Goal: Task Accomplishment & Management: Manage account settings

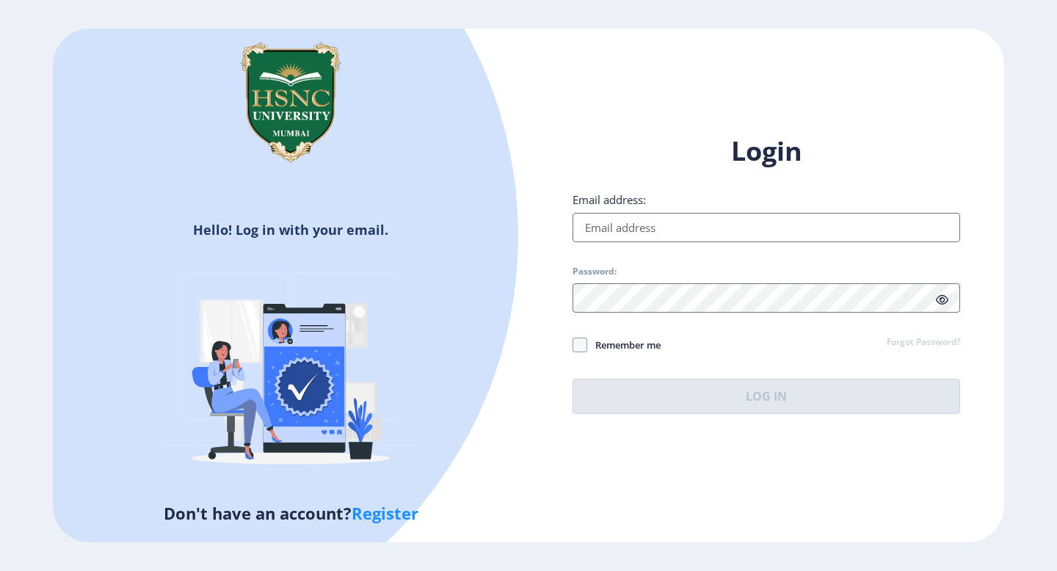
click at [607, 224] on input "Email address:" at bounding box center [765, 227] width 387 height 29
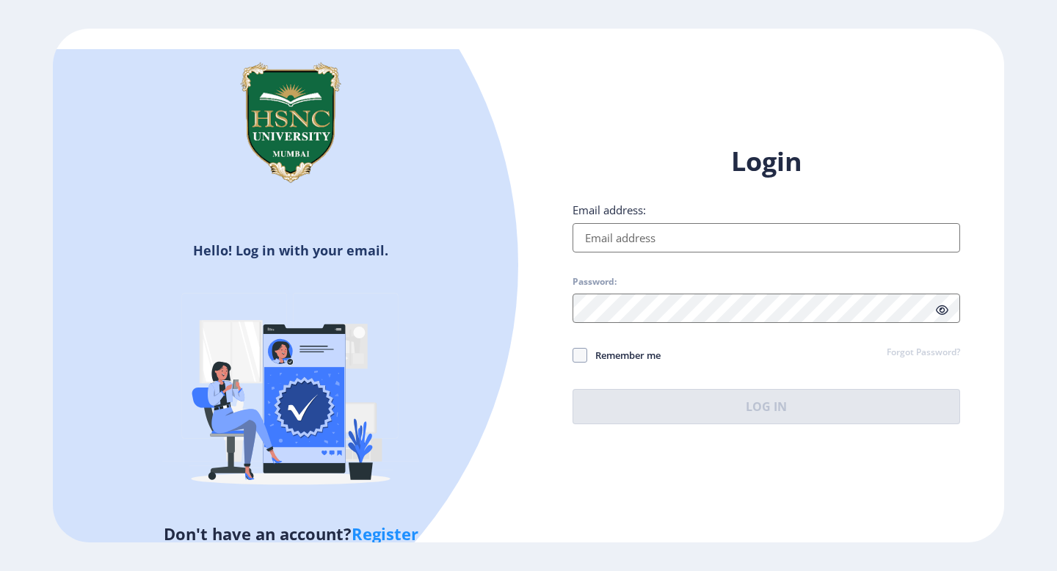
type input "[EMAIL_ADDRESS][DOMAIN_NAME]"
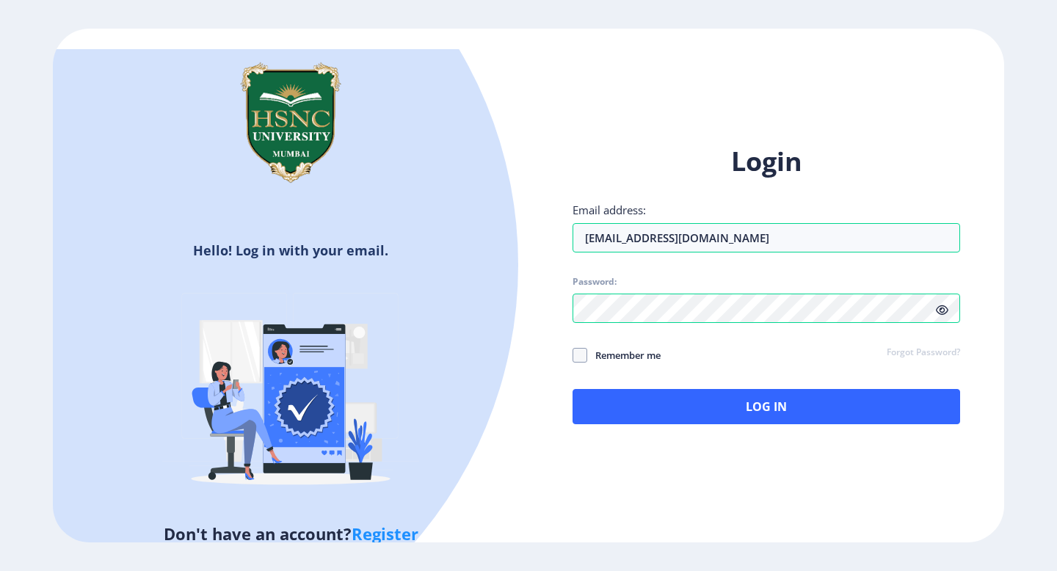
click at [942, 307] on icon at bounding box center [942, 310] width 12 height 11
click at [765, 429] on div "Login Email address: [EMAIL_ADDRESS][DOMAIN_NAME] Password: Remember me Forgot …" at bounding box center [765, 296] width 475 height 348
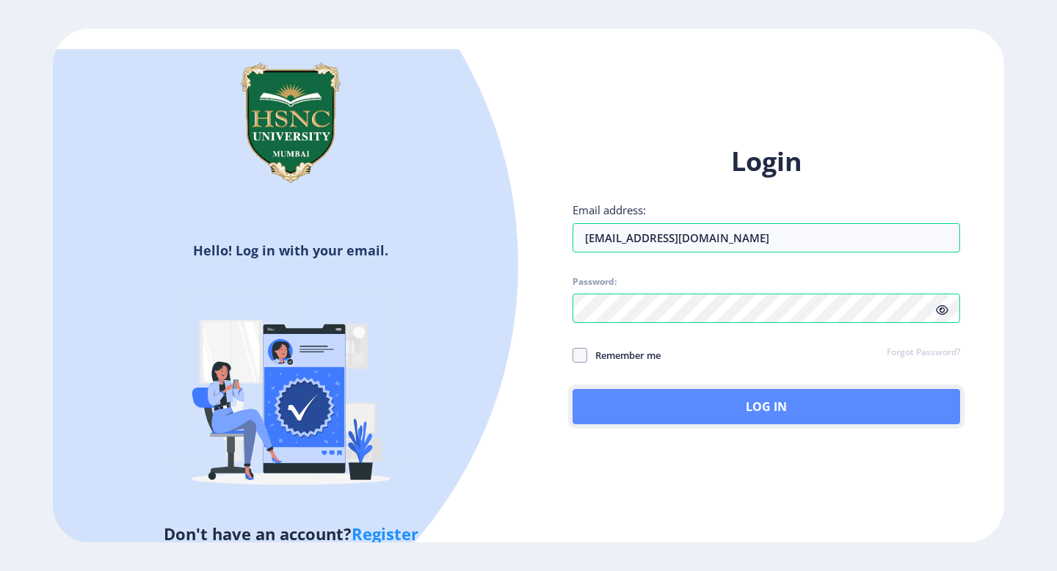
click at [767, 420] on button "Log In" at bounding box center [765, 406] width 387 height 35
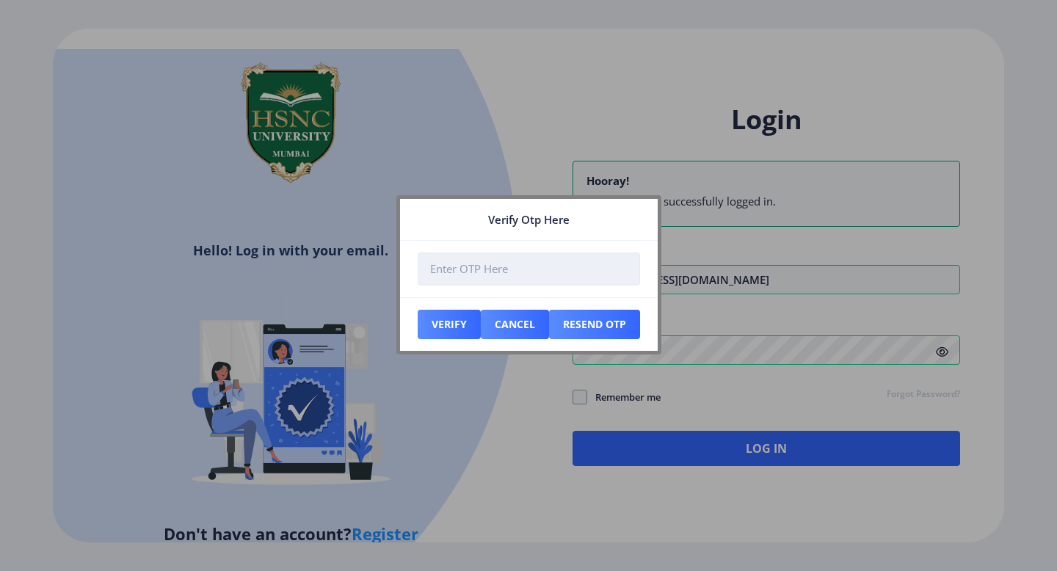
click at [590, 272] on input "number" at bounding box center [529, 268] width 222 height 33
type input "896136"
click at [456, 318] on button "Verify" at bounding box center [449, 324] width 63 height 29
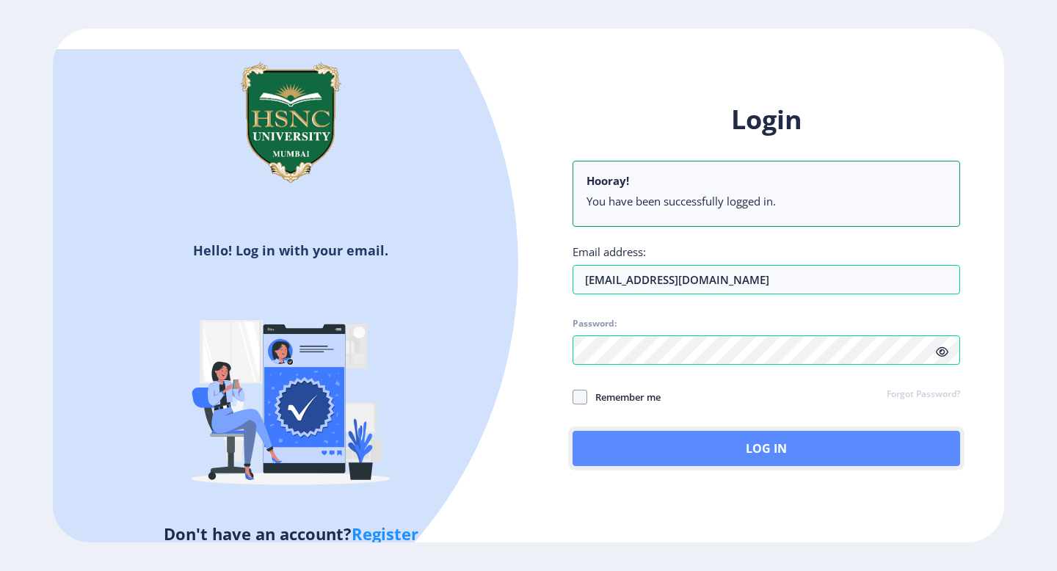
click at [647, 441] on button "Log In" at bounding box center [765, 448] width 387 height 35
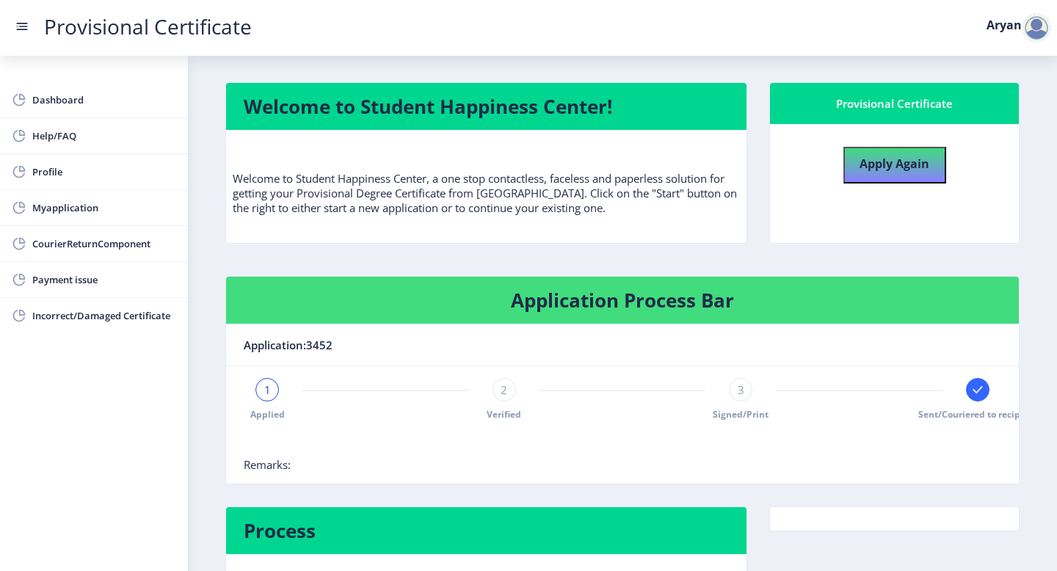
click at [167, 26] on link "Provisional Certificate" at bounding box center [147, 26] width 237 height 15
click at [18, 24] on rect at bounding box center [22, 26] width 15 height 15
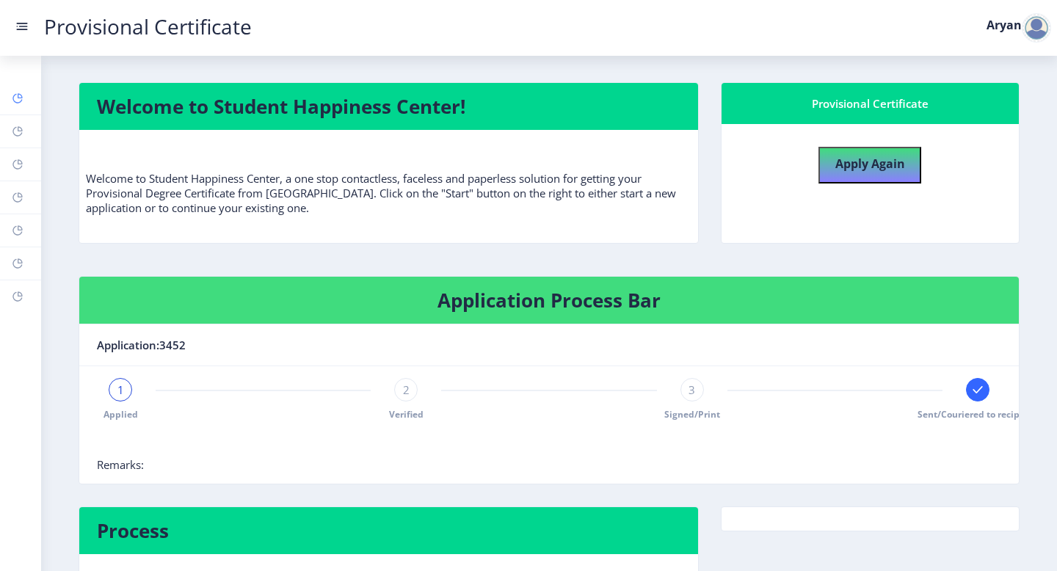
click at [6, 102] on link "Dashboard" at bounding box center [20, 98] width 41 height 32
click at [12, 133] on rect at bounding box center [18, 131] width 12 height 12
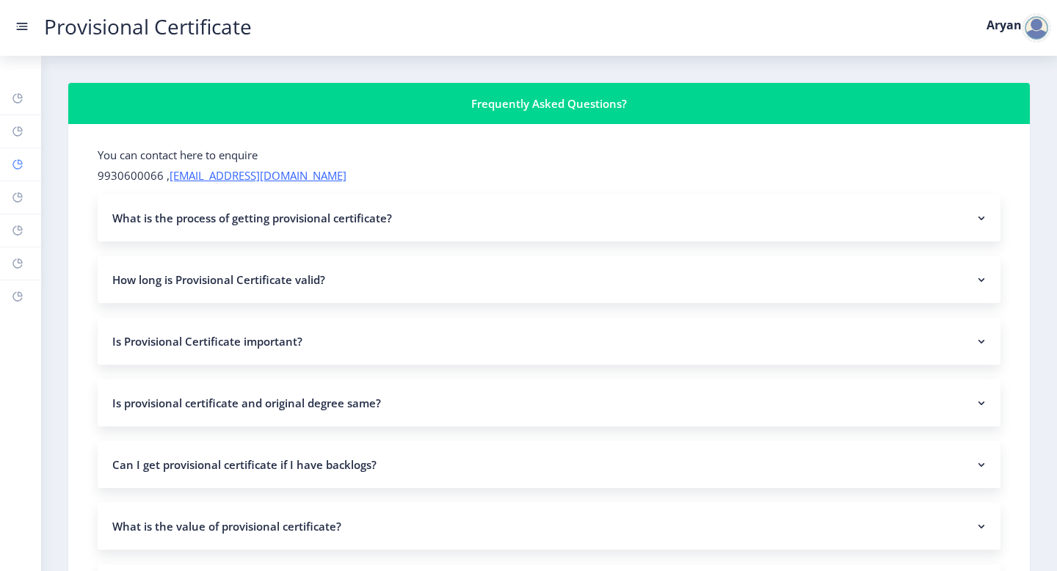
click at [22, 166] on rect at bounding box center [18, 164] width 12 height 12
select select
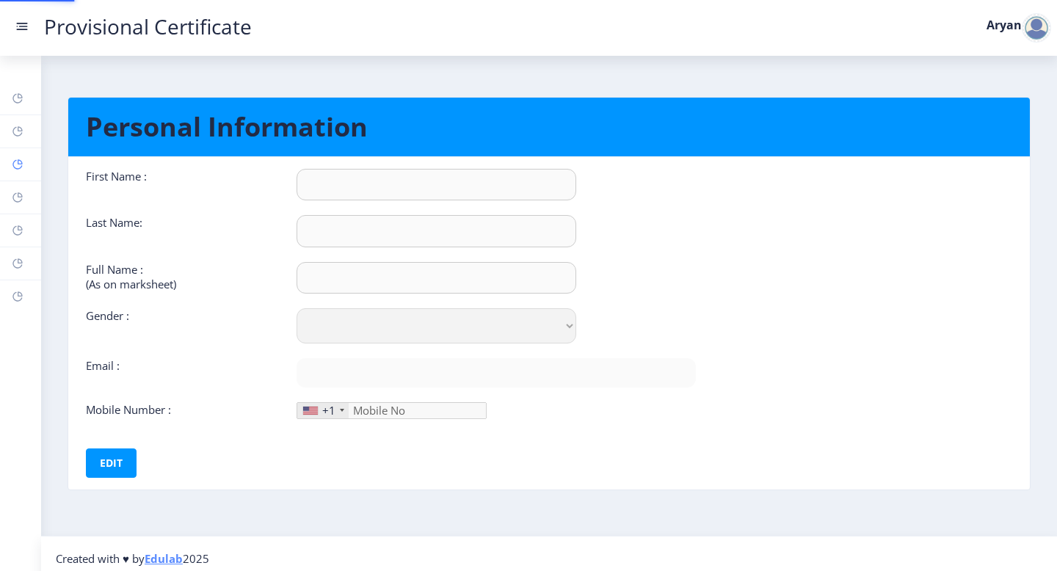
type input "Aryan"
type input "[PERSON_NAME]"
type input "[PERSON_NAME] BIMAN [PERSON_NAME]"
select select "[DEMOGRAPHIC_DATA]"
type input "[EMAIL_ADDRESS][DOMAIN_NAME]"
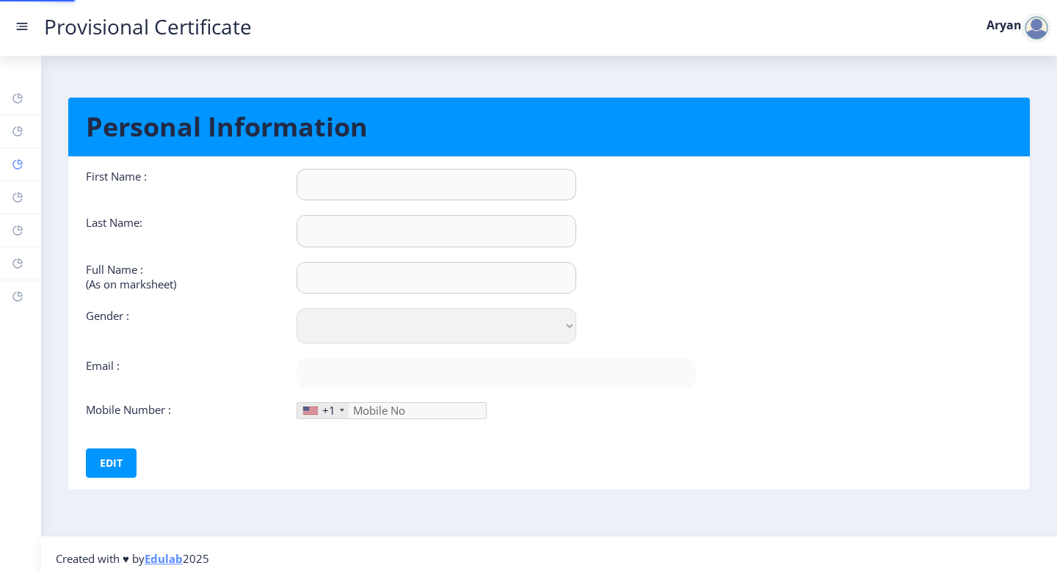
type input "7002682805"
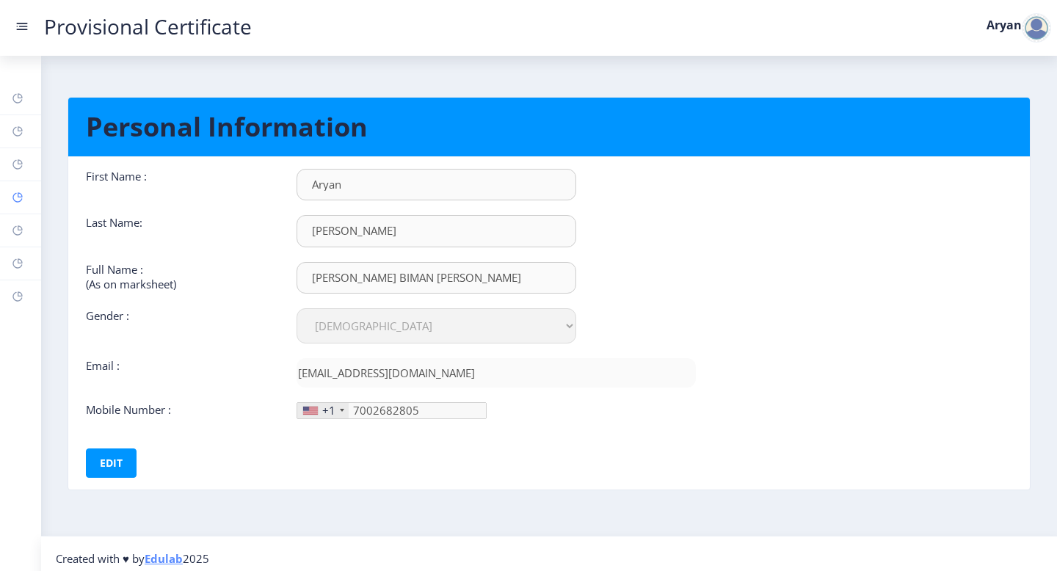
click at [18, 194] on icon at bounding box center [20, 194] width 5 height 5
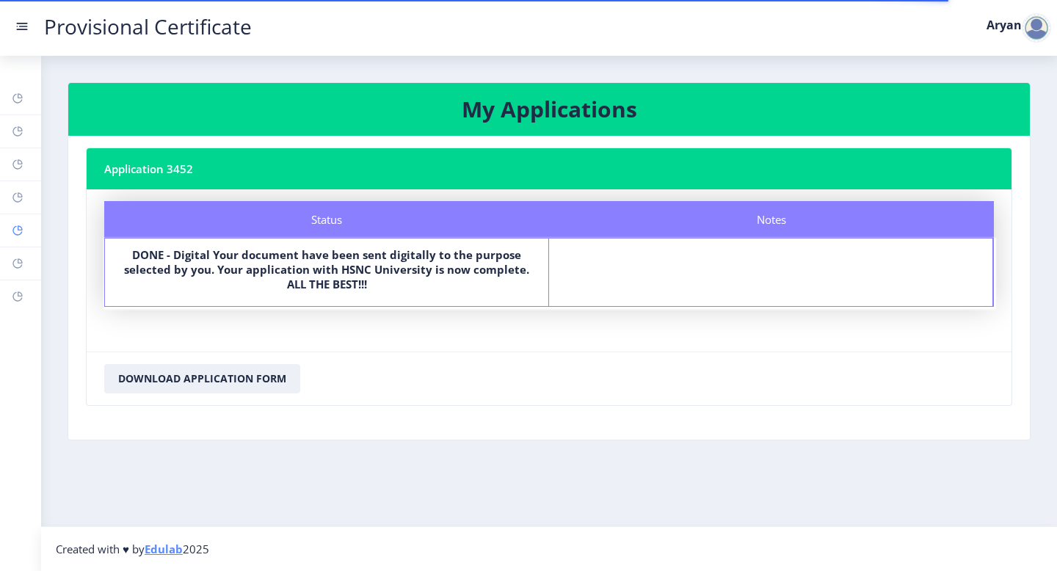
click at [17, 235] on icon at bounding box center [17, 231] width 10 height 10
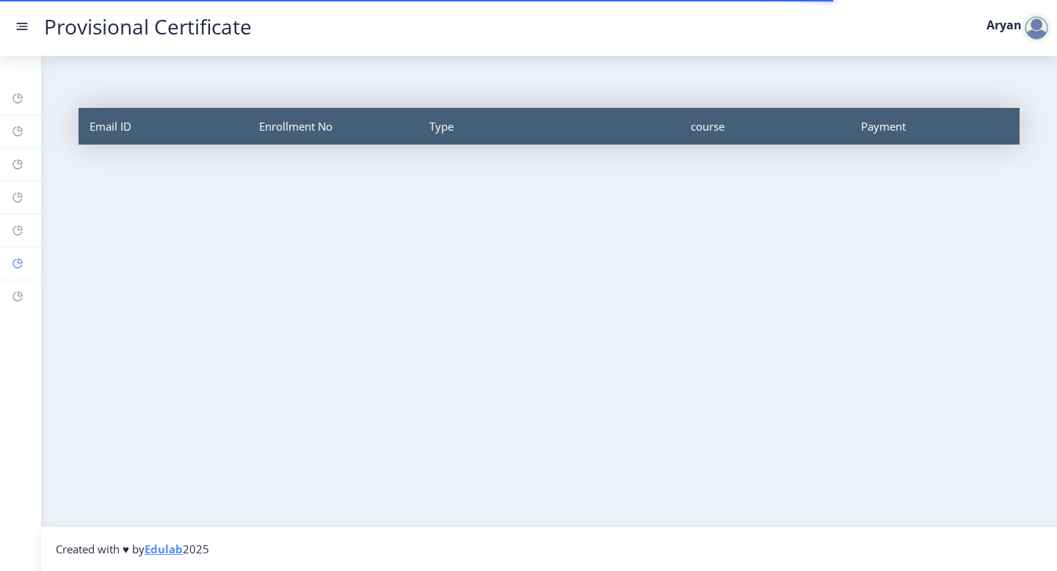
click at [23, 263] on rect at bounding box center [18, 264] width 12 height 12
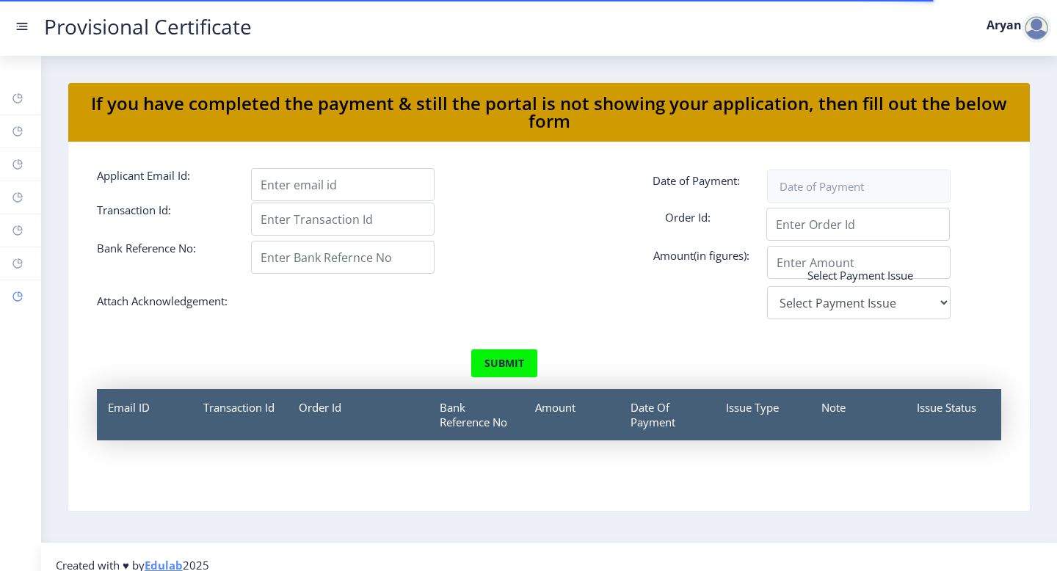
click at [18, 296] on icon at bounding box center [20, 293] width 5 height 5
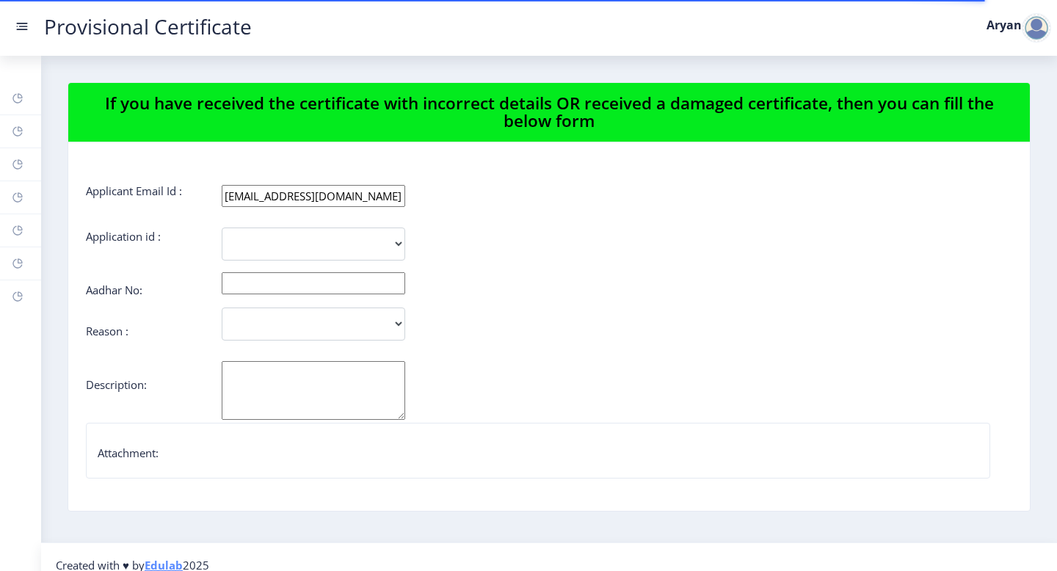
click at [21, 26] on rect at bounding box center [23, 26] width 9 height 1
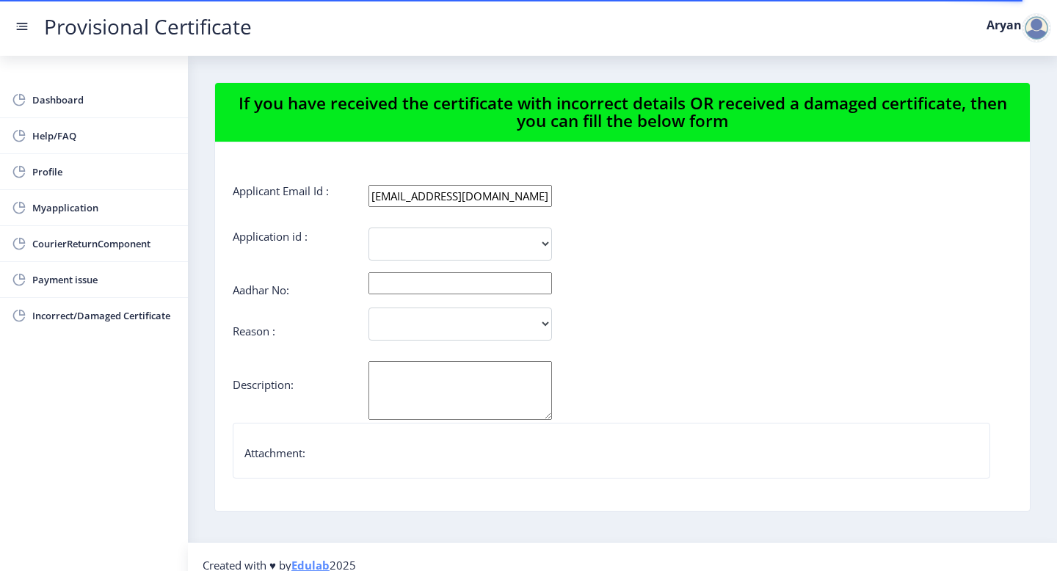
click at [21, 26] on rect at bounding box center [22, 26] width 15 height 15
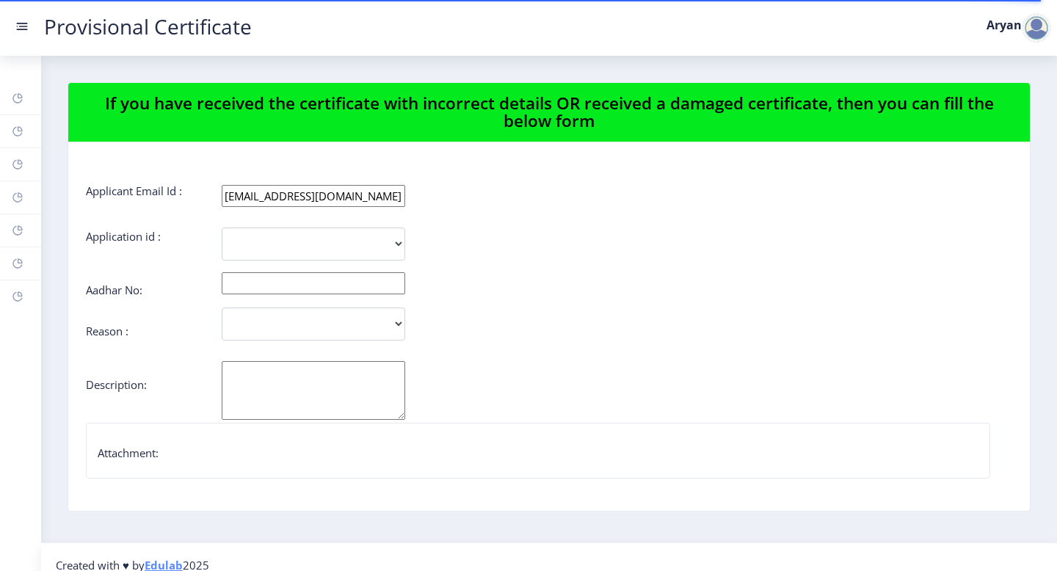
click at [21, 26] on rect at bounding box center [22, 26] width 15 height 15
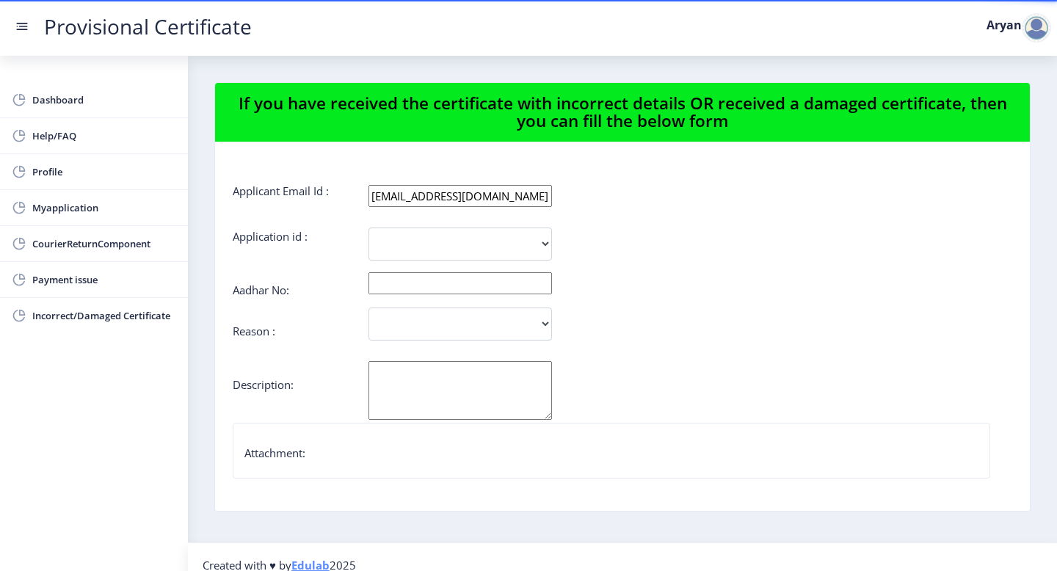
click at [229, 54] on nav "Provisional Certificate Aryan" at bounding box center [528, 28] width 1057 height 56
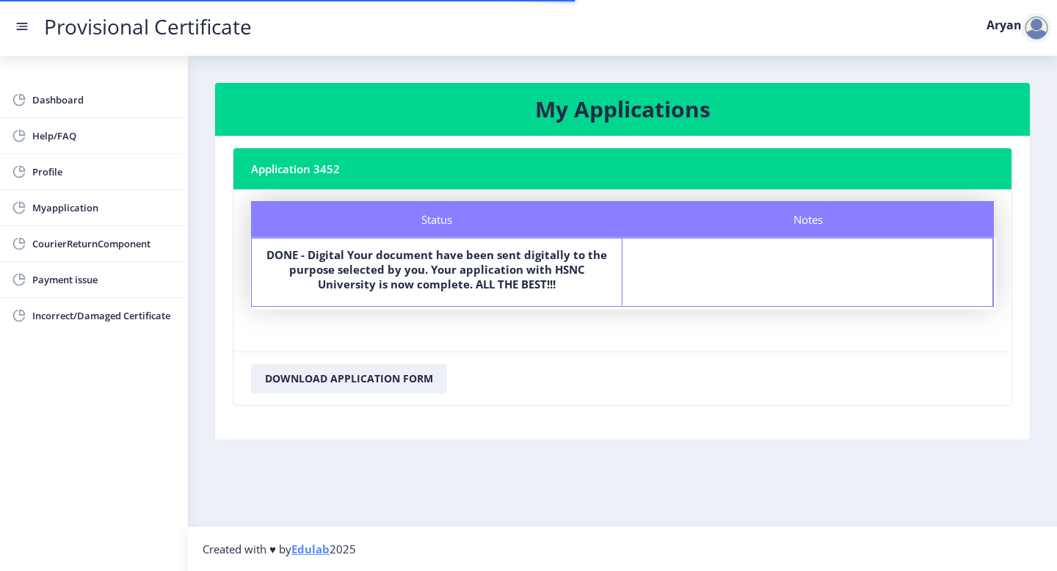
select select "[DEMOGRAPHIC_DATA]"
